Goal: Find specific page/section: Find specific page/section

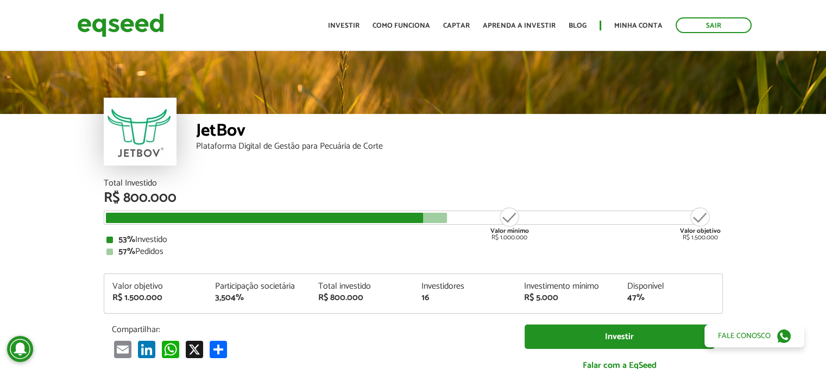
click at [629, 26] on link "Minha conta" at bounding box center [638, 25] width 48 height 7
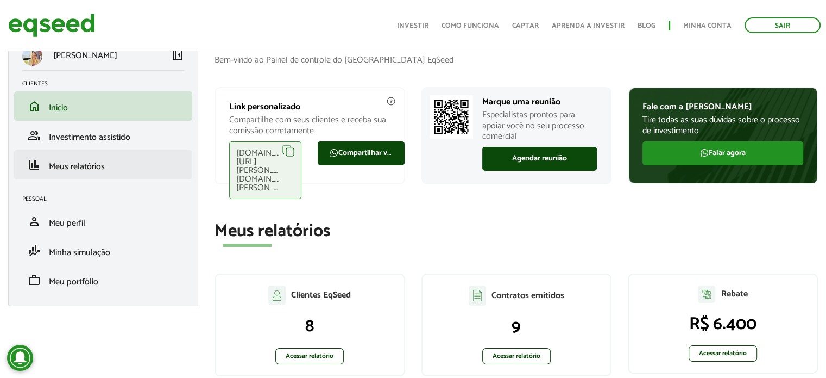
scroll to position [24, 0]
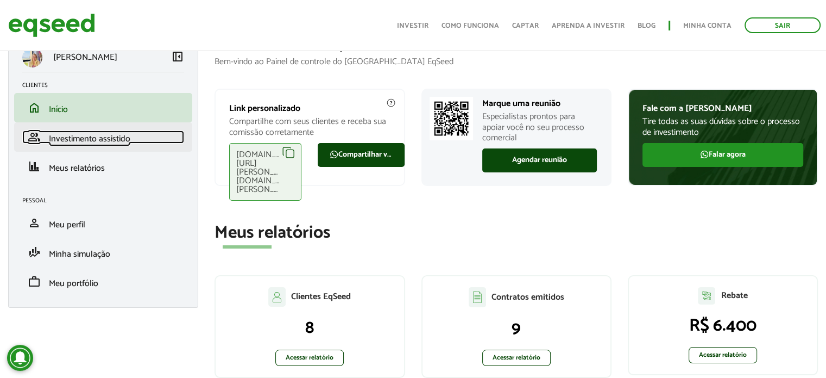
click at [65, 138] on span "Investimento assistido" at bounding box center [89, 138] width 81 height 15
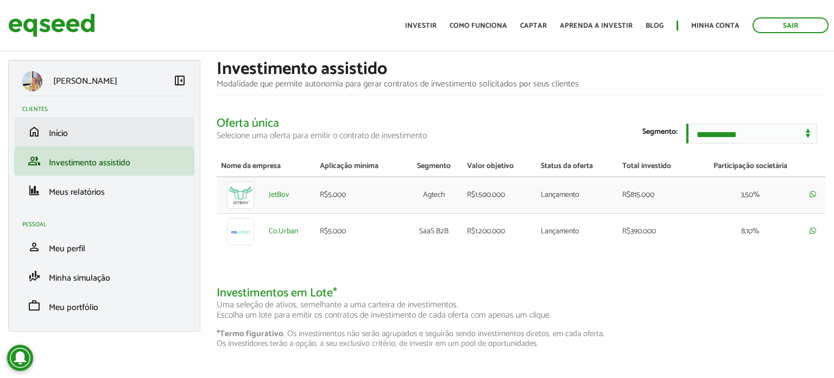
click at [152, 121] on li "home Início" at bounding box center [104, 131] width 180 height 29
click at [112, 125] on link "home Início" at bounding box center [104, 131] width 164 height 13
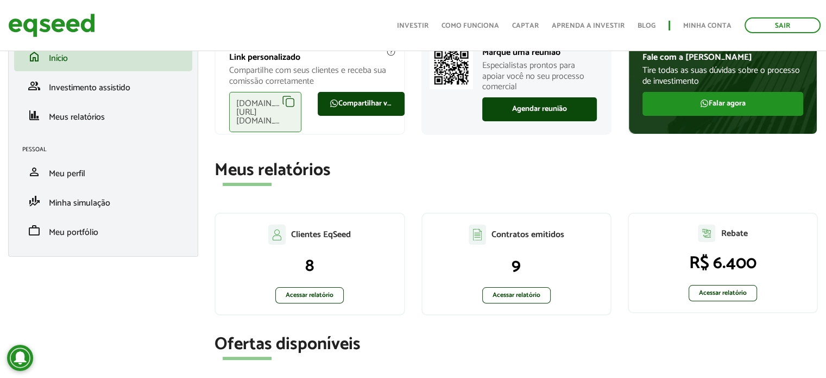
scroll to position [78, 0]
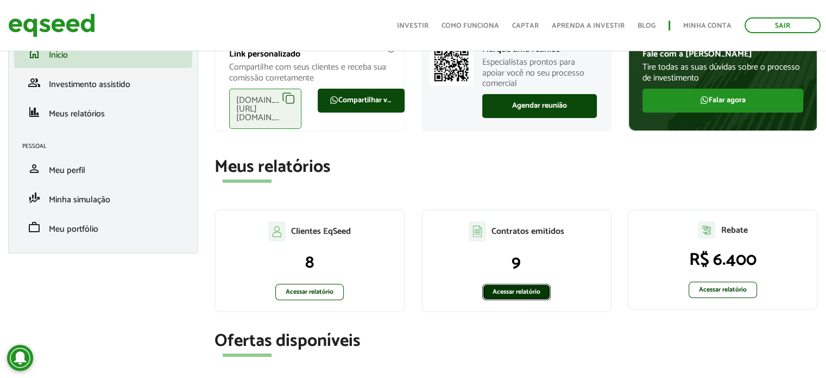
click at [509, 286] on link "Acessar relatório" at bounding box center [516, 292] width 68 height 16
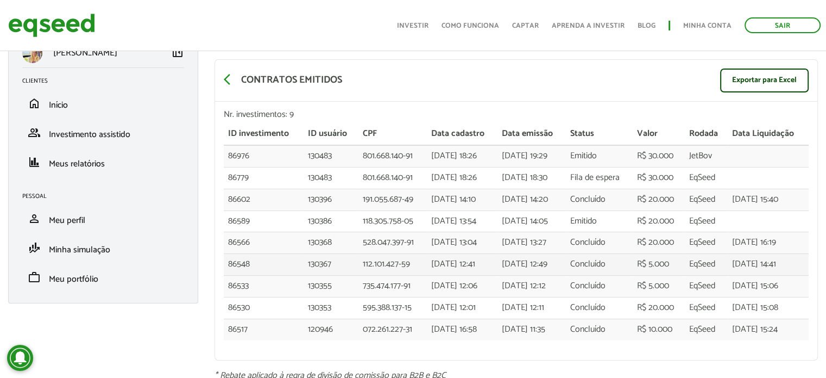
scroll to position [50, 0]
